Goal: Task Accomplishment & Management: Manage account settings

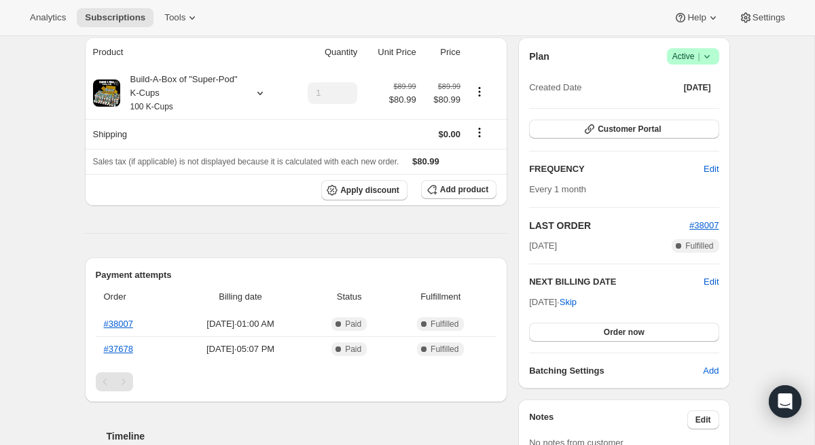
scroll to position [128, 0]
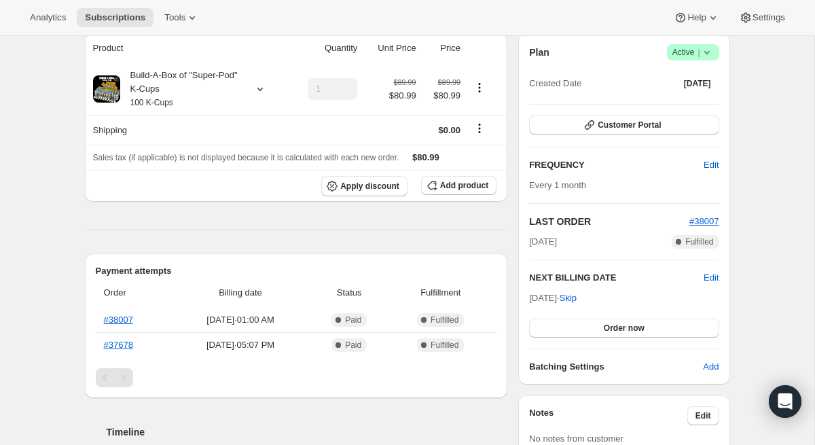
click at [704, 52] on icon at bounding box center [707, 53] width 14 height 14
click at [709, 102] on span "Cancel subscription" at bounding box center [689, 102] width 77 height 10
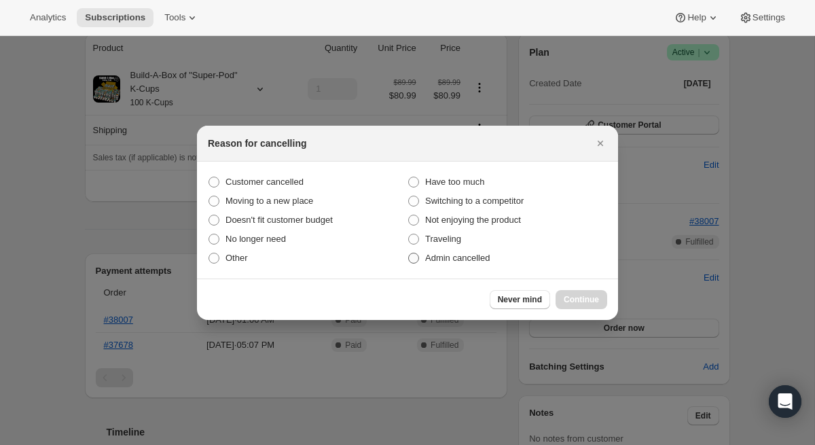
click at [415, 260] on span ":rbl:" at bounding box center [413, 258] width 11 height 11
click at [409, 253] on input "Admin cancelled" at bounding box center [408, 253] width 1 height 1
radio input "true"
click at [217, 178] on span ":rbl:" at bounding box center [214, 182] width 11 height 11
click at [209, 177] on input "Customer cancelled" at bounding box center [209, 177] width 1 height 1
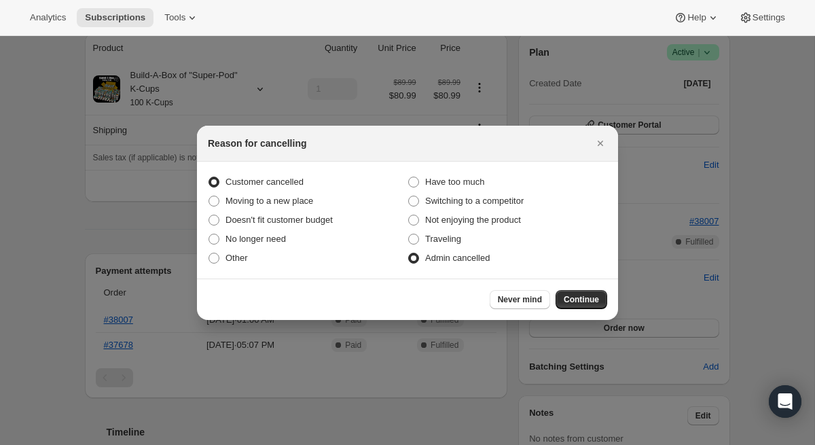
radio input "true"
radio input "false"
click at [582, 299] on span "Continue" at bounding box center [581, 299] width 35 height 11
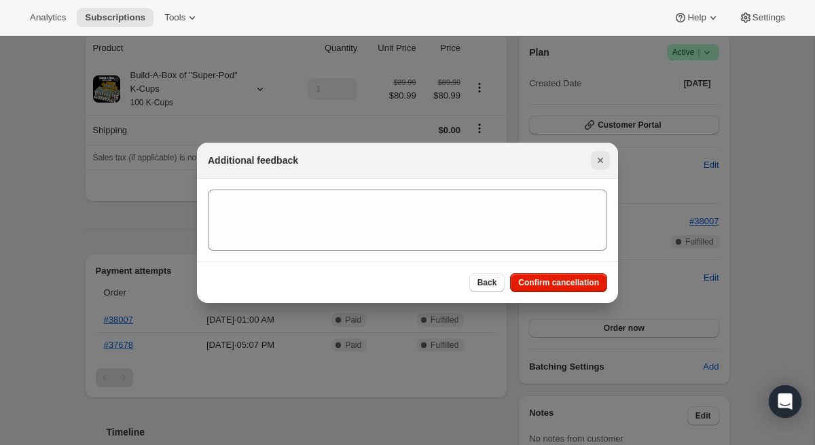
click at [609, 156] on button "Close" at bounding box center [600, 160] width 19 height 19
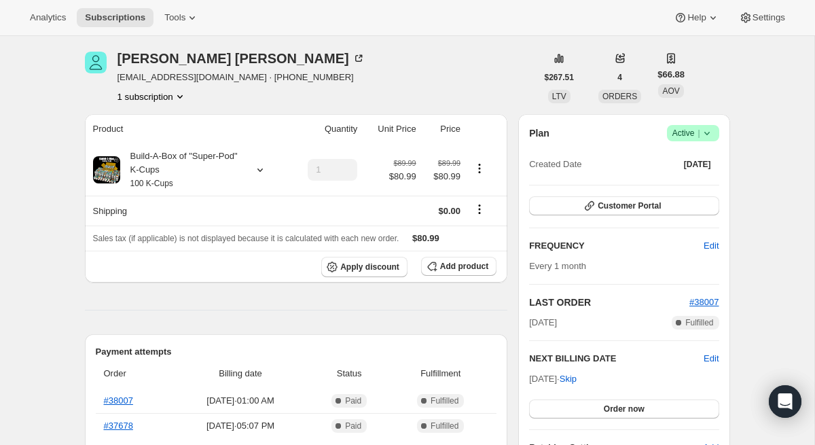
scroll to position [46, 0]
click at [701, 139] on icon at bounding box center [707, 134] width 14 height 14
click at [694, 177] on span "Cancel subscription" at bounding box center [689, 184] width 77 height 14
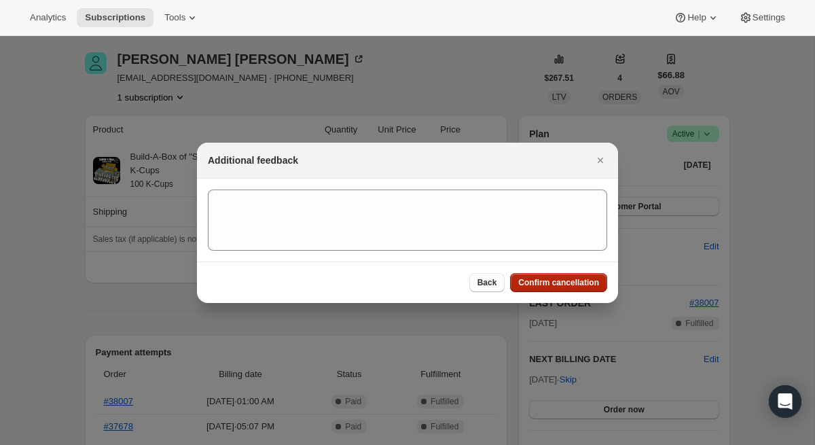
click at [548, 281] on span "Confirm cancellation" at bounding box center [558, 282] width 81 height 11
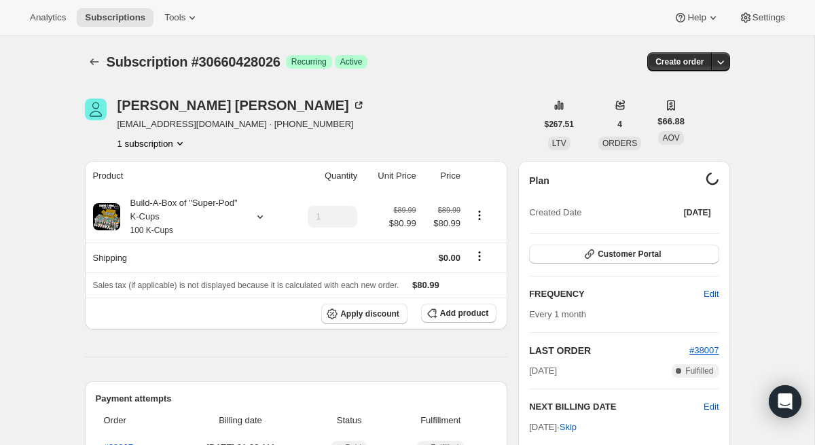
scroll to position [46, 0]
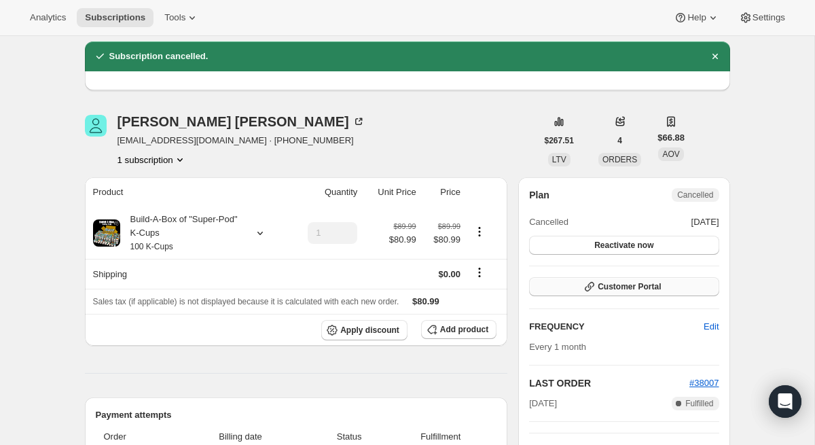
click at [638, 284] on span "Customer Portal" at bounding box center [629, 286] width 63 height 11
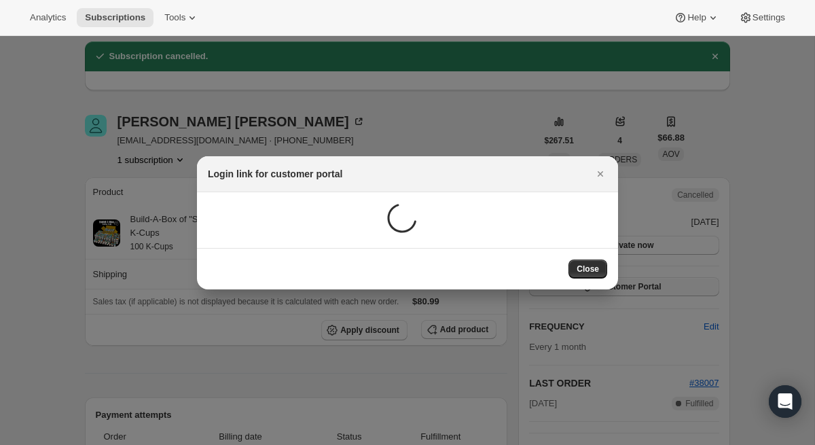
scroll to position [0, 0]
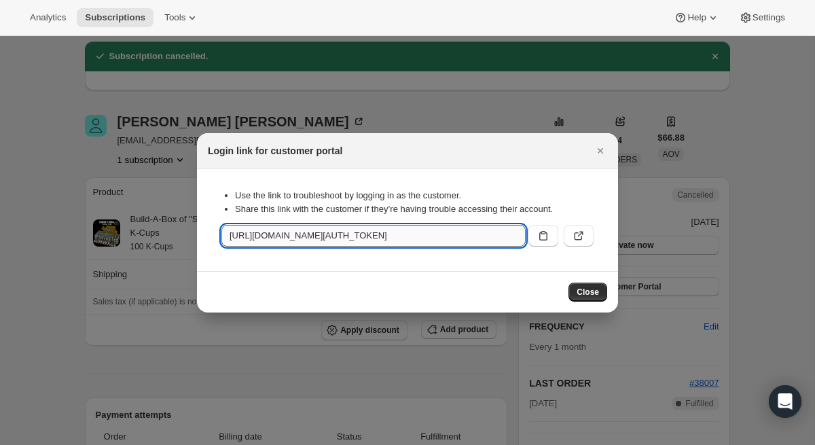
click at [496, 241] on input "[URL][DOMAIN_NAME][AUTH_TOKEN]" at bounding box center [373, 236] width 304 height 22
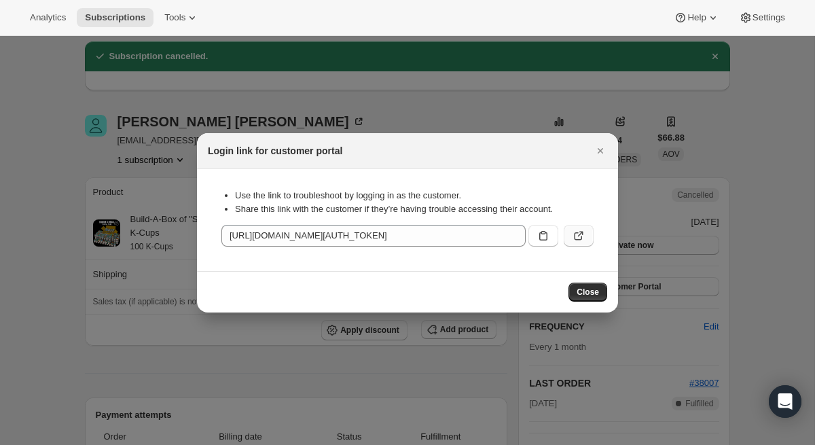
click at [575, 230] on icon ":rf8:" at bounding box center [579, 236] width 14 height 14
click at [546, 233] on icon ":rf8:" at bounding box center [544, 236] width 14 height 14
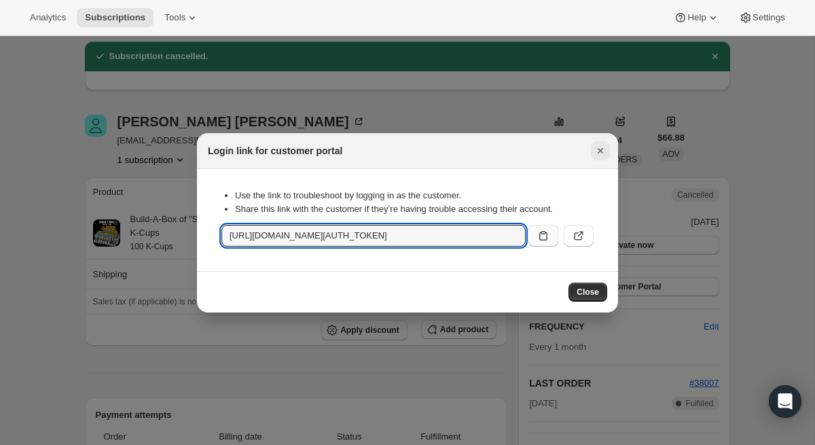
click at [606, 149] on icon "Close" at bounding box center [601, 151] width 14 height 14
